Goal: Task Accomplishment & Management: Use online tool/utility

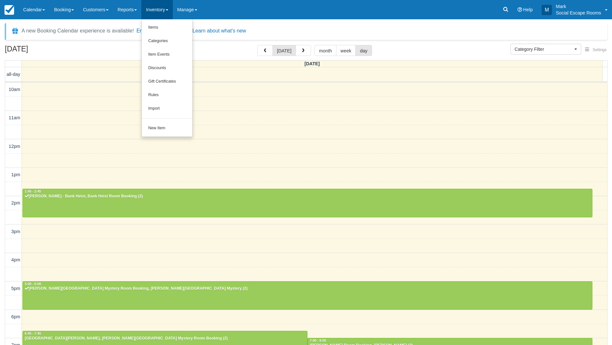
select select
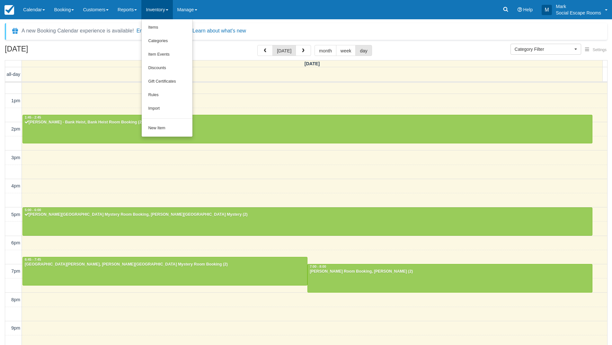
click at [39, 5] on link "Calendar" at bounding box center [34, 9] width 31 height 19
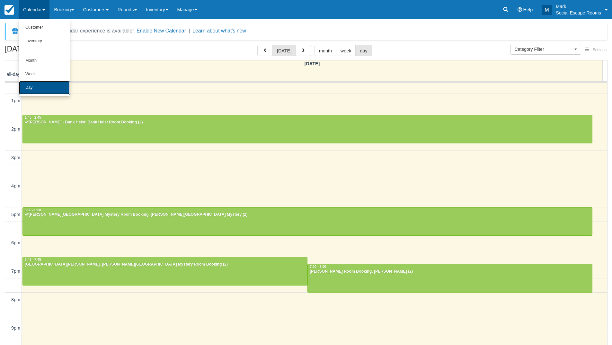
click at [30, 90] on link "Day" at bounding box center [44, 87] width 51 height 13
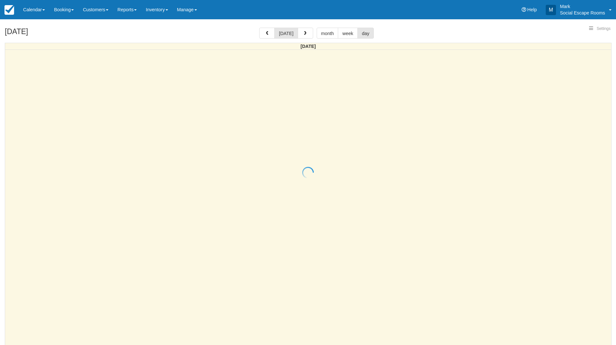
select select
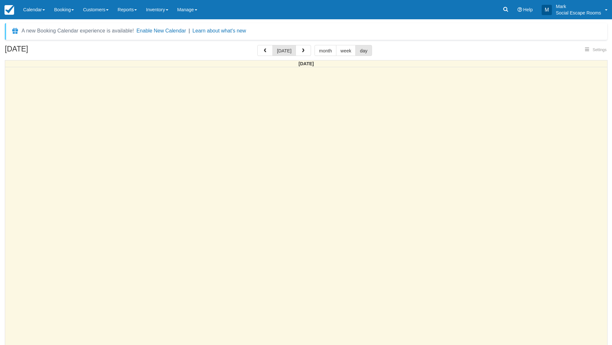
click at [326, 52] on button "month" at bounding box center [325, 50] width 22 height 11
select select
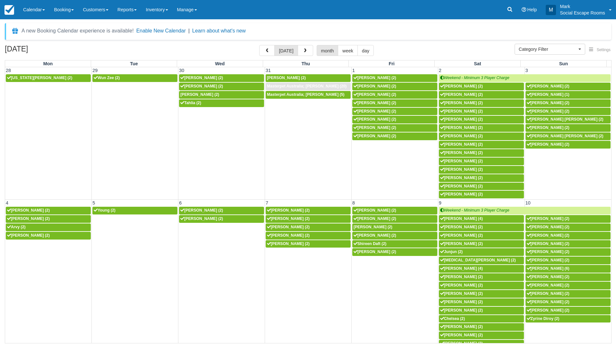
click at [301, 48] on button "button" at bounding box center [305, 50] width 15 height 11
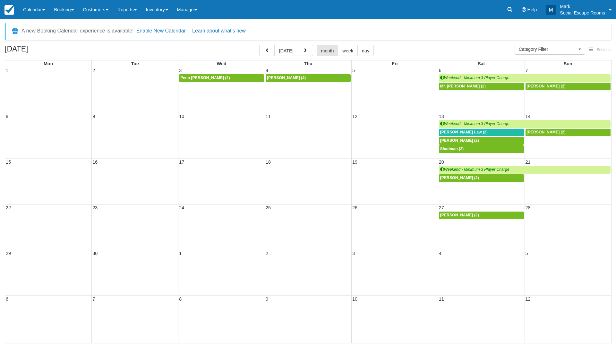
click at [301, 48] on button "button" at bounding box center [305, 50] width 15 height 11
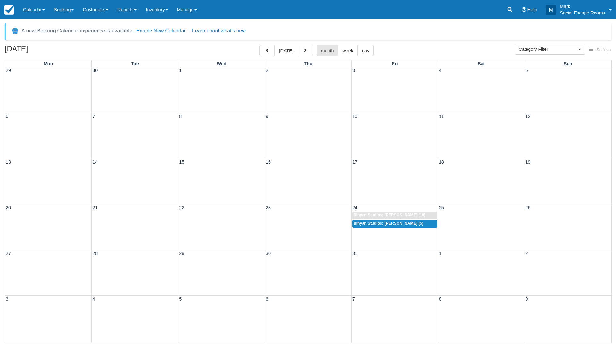
click at [301, 48] on button "button" at bounding box center [305, 50] width 15 height 11
click at [309, 83] on div "1 2 3 4 5 6 7" at bounding box center [308, 90] width 606 height 46
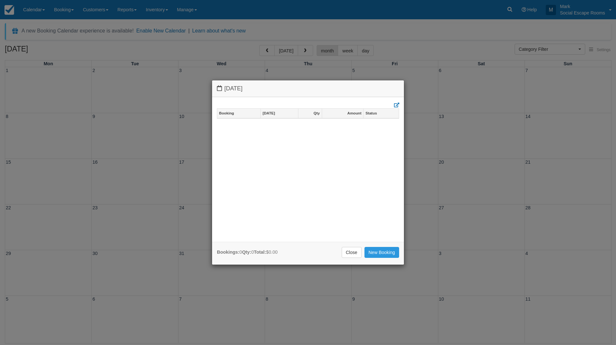
click at [350, 250] on link "Close" at bounding box center [352, 252] width 20 height 11
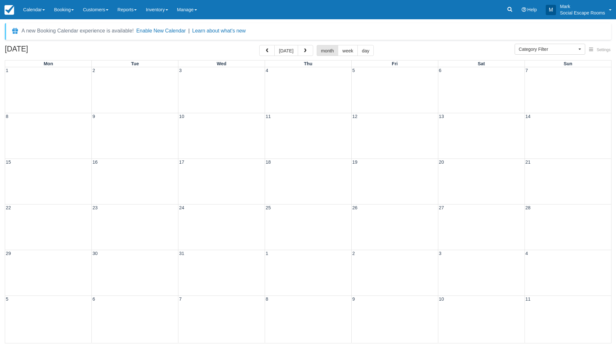
click at [38, 8] on link "Calendar" at bounding box center [34, 9] width 31 height 19
click at [37, 87] on link "Day" at bounding box center [44, 87] width 51 height 13
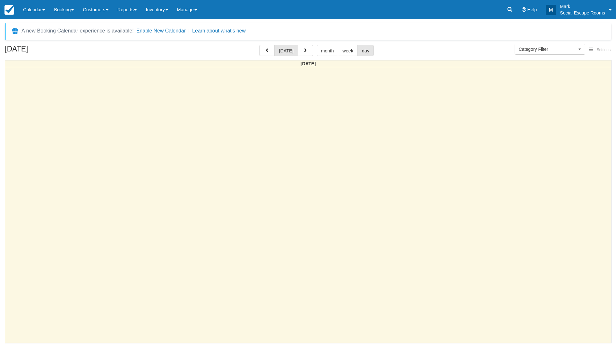
select select
click at [303, 49] on span "button" at bounding box center [305, 50] width 4 height 4
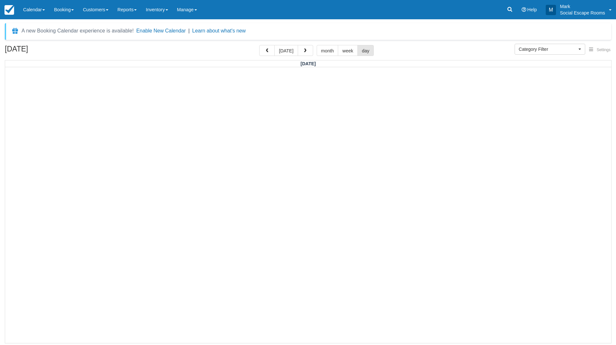
click at [303, 49] on span "button" at bounding box center [305, 50] width 4 height 4
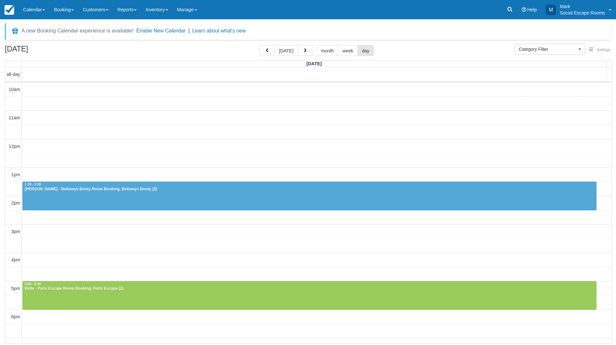
click at [303, 49] on span "button" at bounding box center [305, 50] width 4 height 4
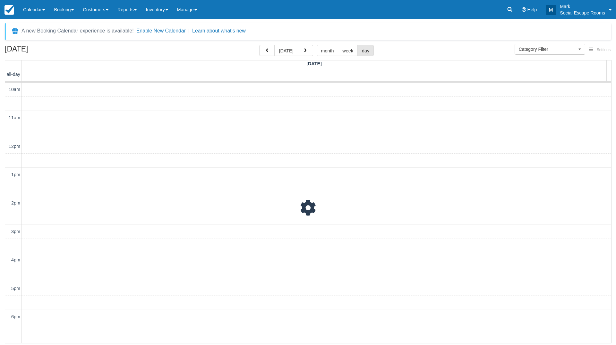
click at [303, 49] on span "button" at bounding box center [305, 50] width 4 height 4
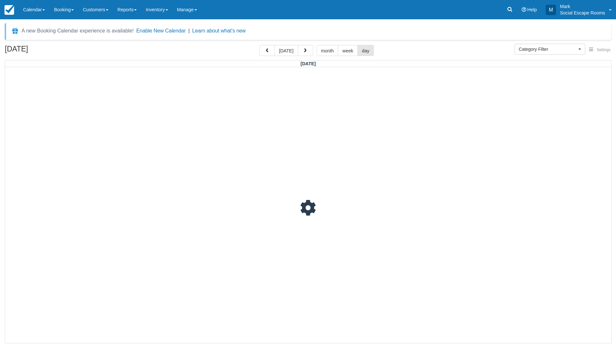
click at [303, 49] on span "button" at bounding box center [305, 50] width 4 height 4
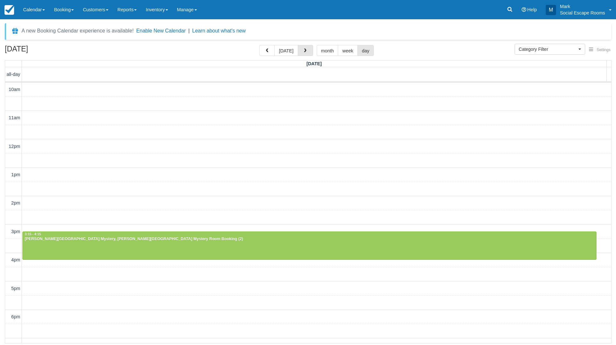
click at [303, 49] on span "button" at bounding box center [305, 50] width 4 height 4
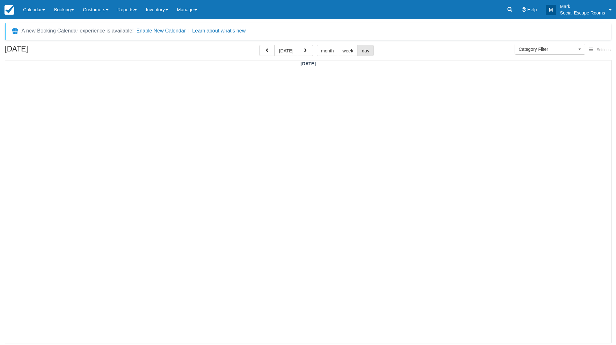
click at [303, 49] on span "button" at bounding box center [305, 50] width 4 height 4
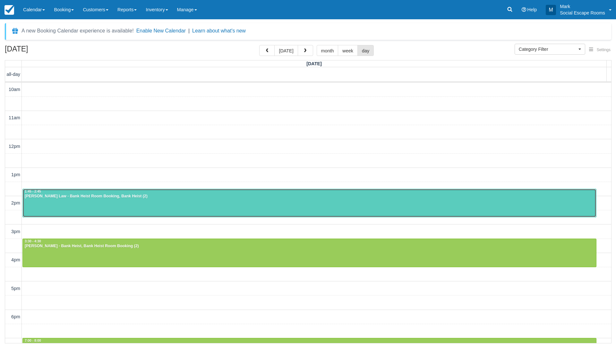
click at [77, 199] on div at bounding box center [310, 203] width 574 height 28
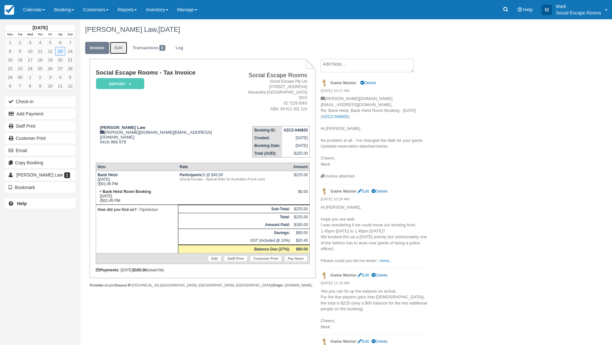
click at [116, 45] on link "Edit" at bounding box center [118, 48] width 17 height 13
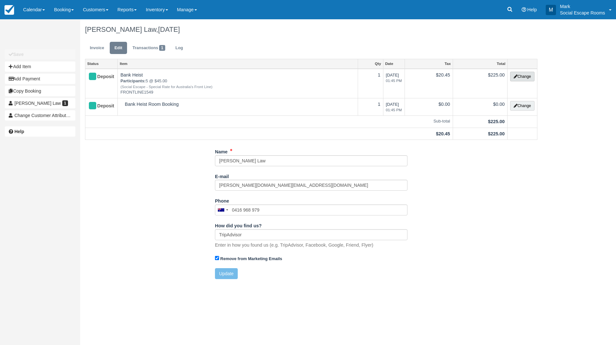
click at [525, 79] on button "Change" at bounding box center [522, 77] width 24 height 10
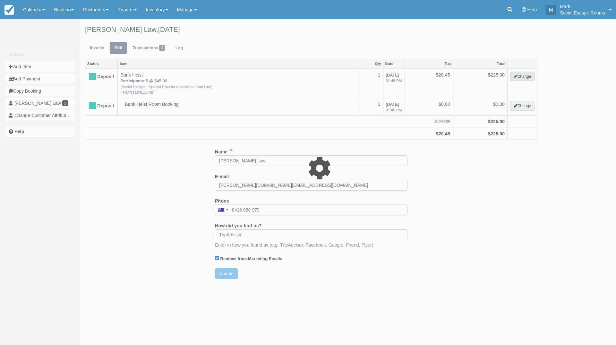
select select "2"
type input "225.00"
type input "FRONTLINE1549"
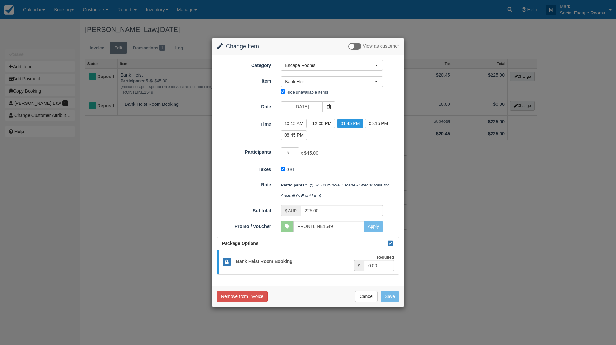
click at [327, 107] on icon at bounding box center [329, 106] width 4 height 4
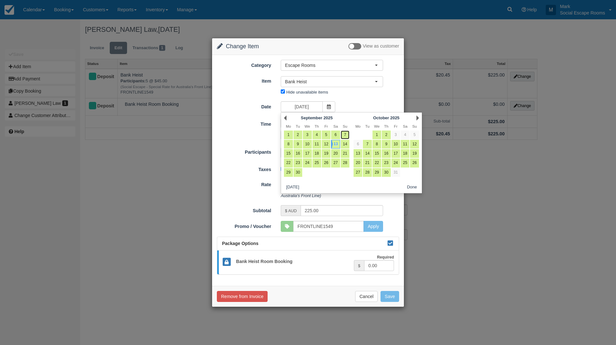
click at [346, 134] on link "7" at bounding box center [345, 134] width 9 height 9
type input "07/09/2025"
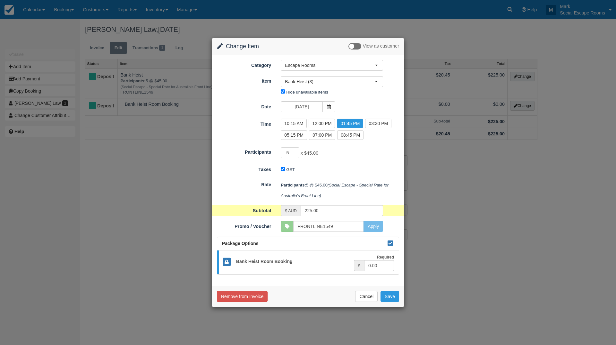
click at [348, 122] on label "01:45 PM" at bounding box center [350, 123] width 26 height 10
click at [393, 296] on button "Save" at bounding box center [390, 296] width 19 height 11
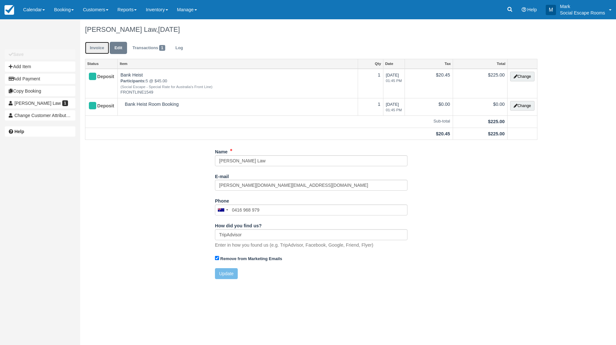
click at [93, 46] on link "Invoice" at bounding box center [97, 48] width 24 height 13
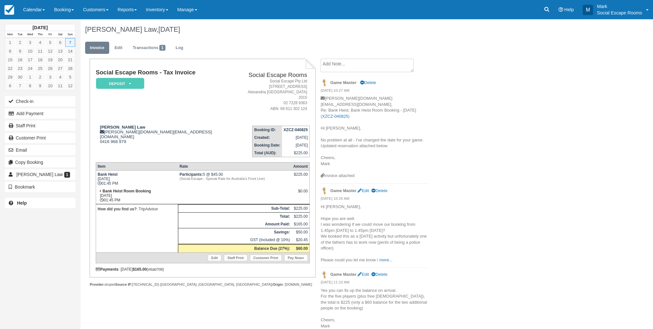
click at [153, 10] on link "Inventory" at bounding box center [156, 9] width 31 height 19
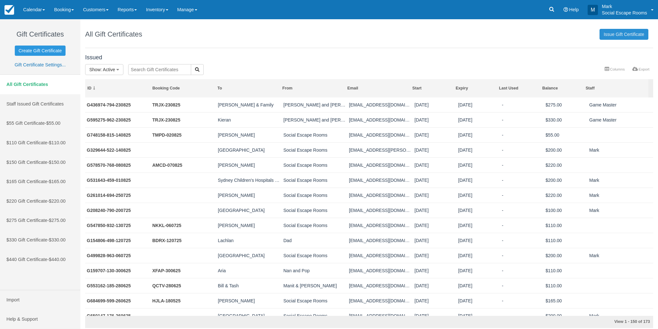
click at [619, 37] on link "Issue Gift Certificate" at bounding box center [623, 34] width 49 height 11
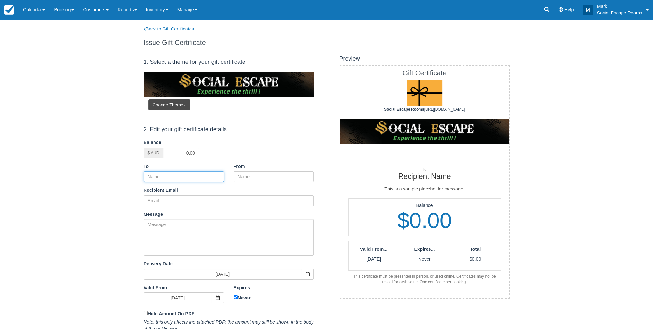
click at [181, 177] on input "To" at bounding box center [184, 176] width 80 height 11
paste input "Craft Market Greystanes"
type input "Craft Market Greystanes"
click at [247, 178] on input "From" at bounding box center [273, 176] width 80 height 11
type input "Social Escape Rooms"
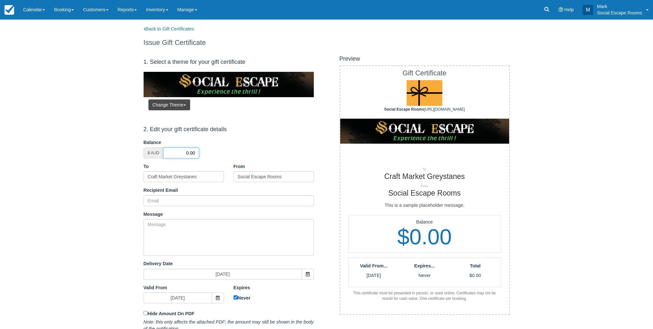
drag, startPoint x: 198, startPoint y: 152, endPoint x: 216, endPoint y: 152, distance: 18.6
click at [216, 152] on div "$ AUD 0.00" at bounding box center [229, 153] width 170 height 11
type input "100"
paste input "[EMAIL_ADDRESS][DOMAIN_NAME]"
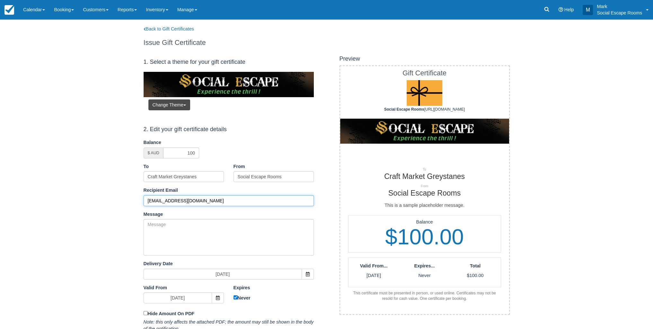
type input "[EMAIL_ADDRESS][DOMAIN_NAME]"
click at [171, 231] on textarea "Message" at bounding box center [229, 237] width 170 height 37
click at [234, 298] on input "Never" at bounding box center [235, 298] width 4 height 4
checkbox input "false"
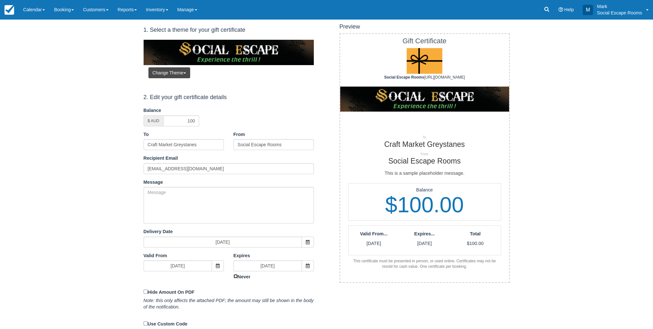
scroll to position [60, 0]
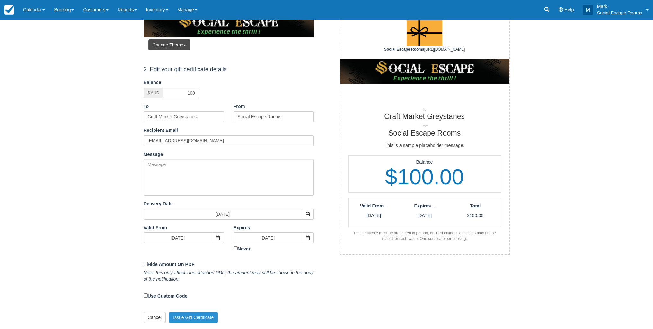
drag, startPoint x: 189, startPoint y: 317, endPoint x: 188, endPoint y: 314, distance: 3.2
click at [188, 316] on button "Issue Gift Certificate" at bounding box center [193, 317] width 49 height 11
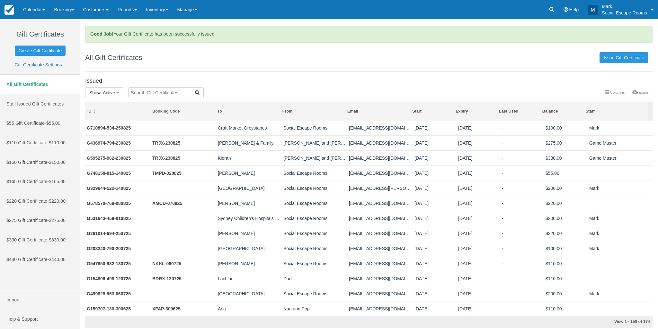
click at [150, 91] on input "text" at bounding box center [159, 92] width 63 height 11
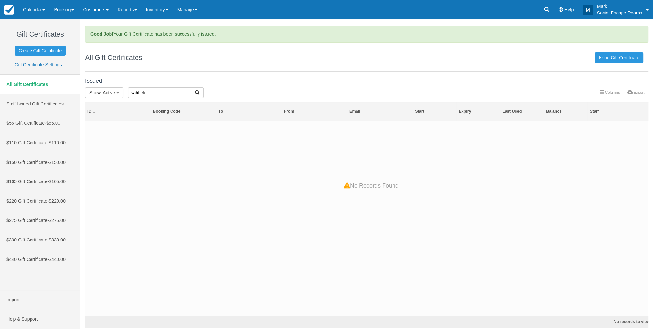
click at [150, 91] on input "sahfield" at bounding box center [159, 92] width 63 height 11
type input "ashfield"
click at [96, 92] on span "Show" at bounding box center [94, 92] width 11 height 5
click at [101, 103] on link "All" at bounding box center [110, 106] width 51 height 9
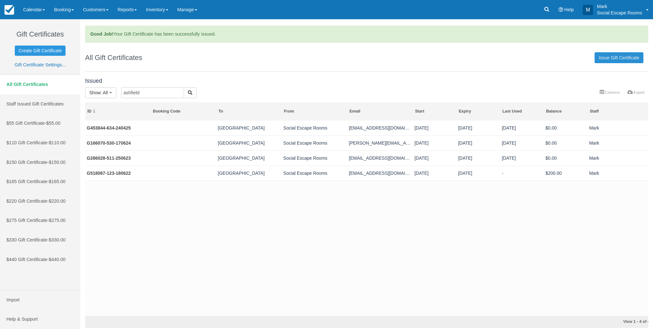
click at [606, 55] on link "Issue Gift Certificate" at bounding box center [618, 57] width 49 height 11
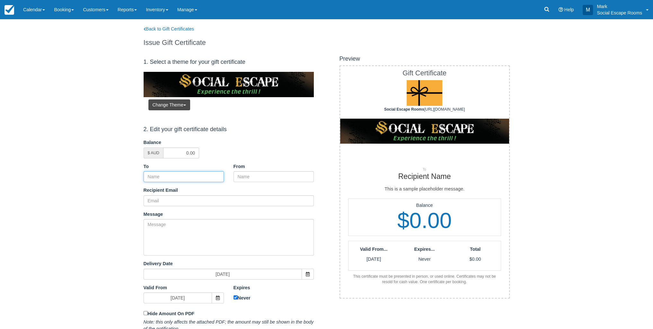
click at [165, 174] on input "To" at bounding box center [184, 176] width 80 height 11
paste input "[GEOGRAPHIC_DATA]"
type input "[GEOGRAPHIC_DATA]"
click at [249, 174] on input "From" at bounding box center [273, 176] width 80 height 11
type input "Social Escape Rooms"
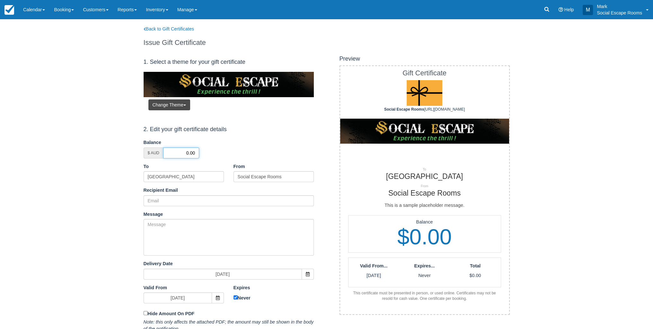
drag, startPoint x: 180, startPoint y: 153, endPoint x: 214, endPoint y: 151, distance: 34.1
click at [214, 151] on div "$ AUD 0.00" at bounding box center [229, 153] width 170 height 11
type input "200"
paste input "[EMAIL_ADDRESS][DOMAIN_NAME]"
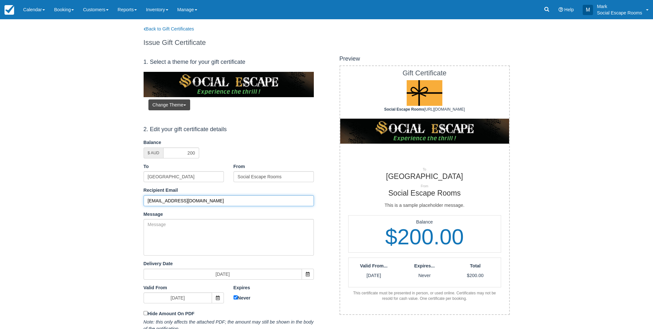
type input "[EMAIL_ADDRESS][DOMAIN_NAME]"
click at [235, 299] on input "Never" at bounding box center [235, 298] width 4 height 4
checkbox input "false"
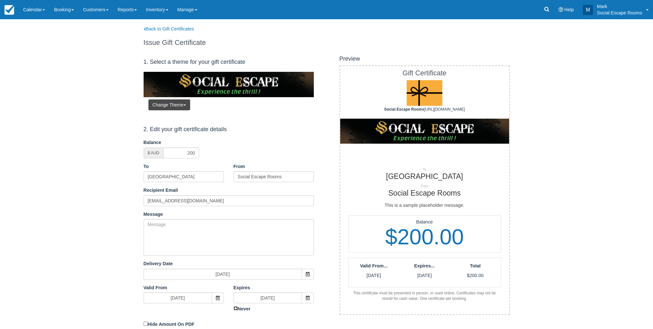
scroll to position [60, 0]
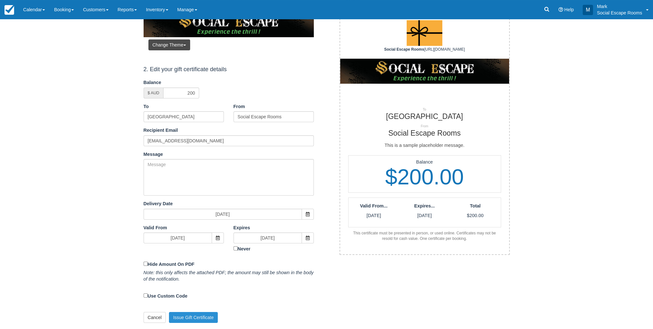
click at [189, 315] on button "Issue Gift Certificate" at bounding box center [193, 317] width 49 height 11
